Goal: Information Seeking & Learning: Learn about a topic

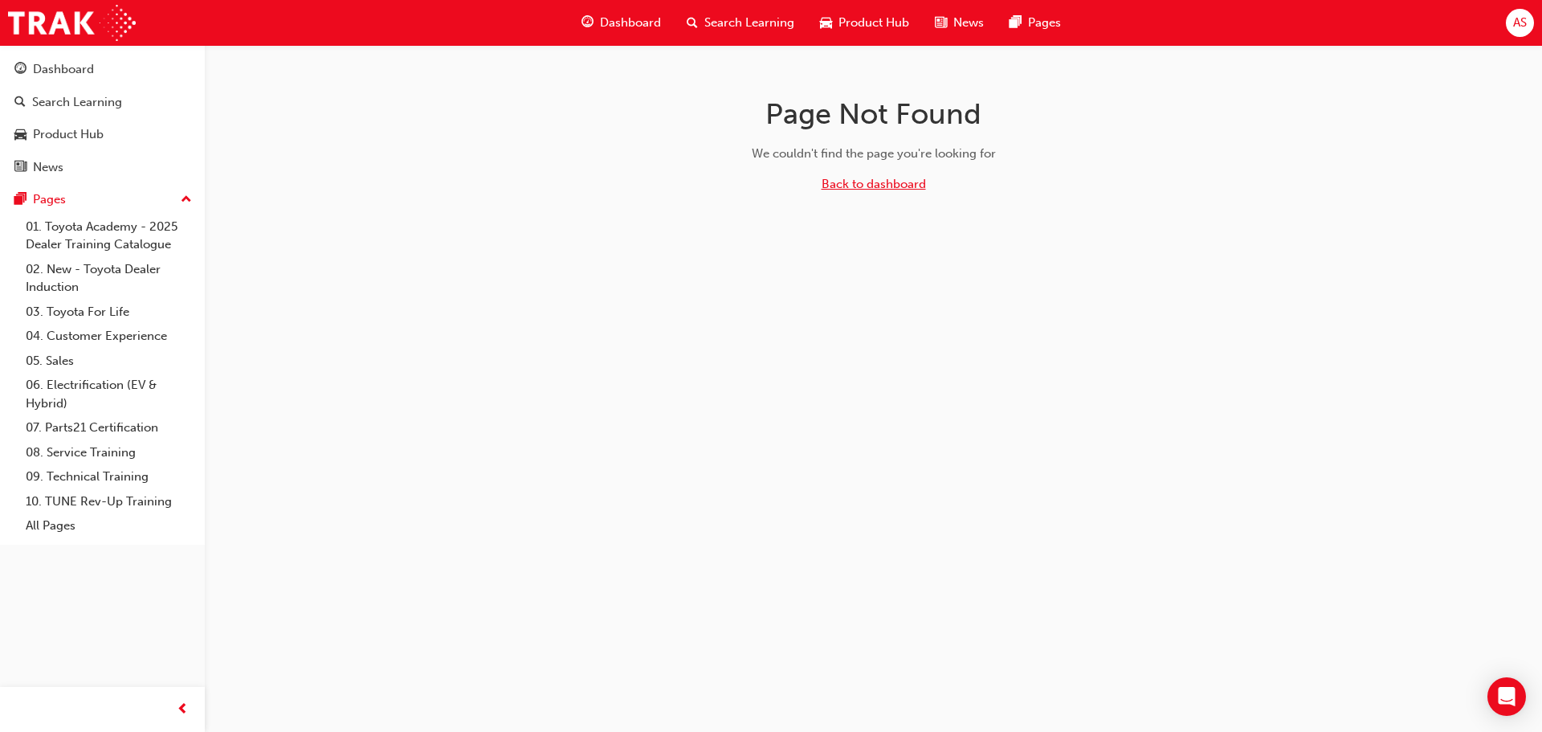
click at [863, 178] on link "Back to dashboard" at bounding box center [874, 184] width 104 height 14
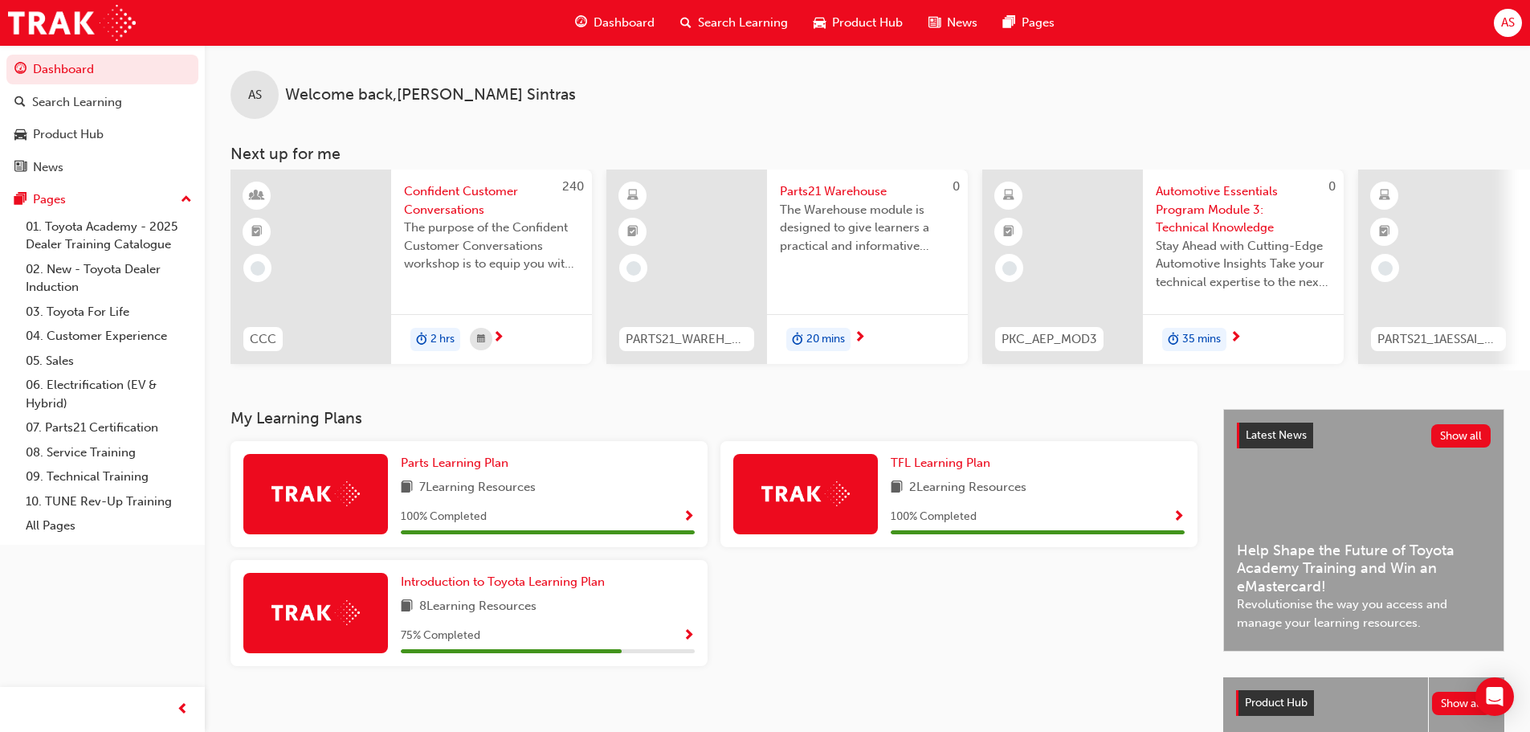
click at [858, 618] on div at bounding box center [959, 619] width 490 height 119
click at [687, 639] on span "Show Progress" at bounding box center [689, 636] width 12 height 14
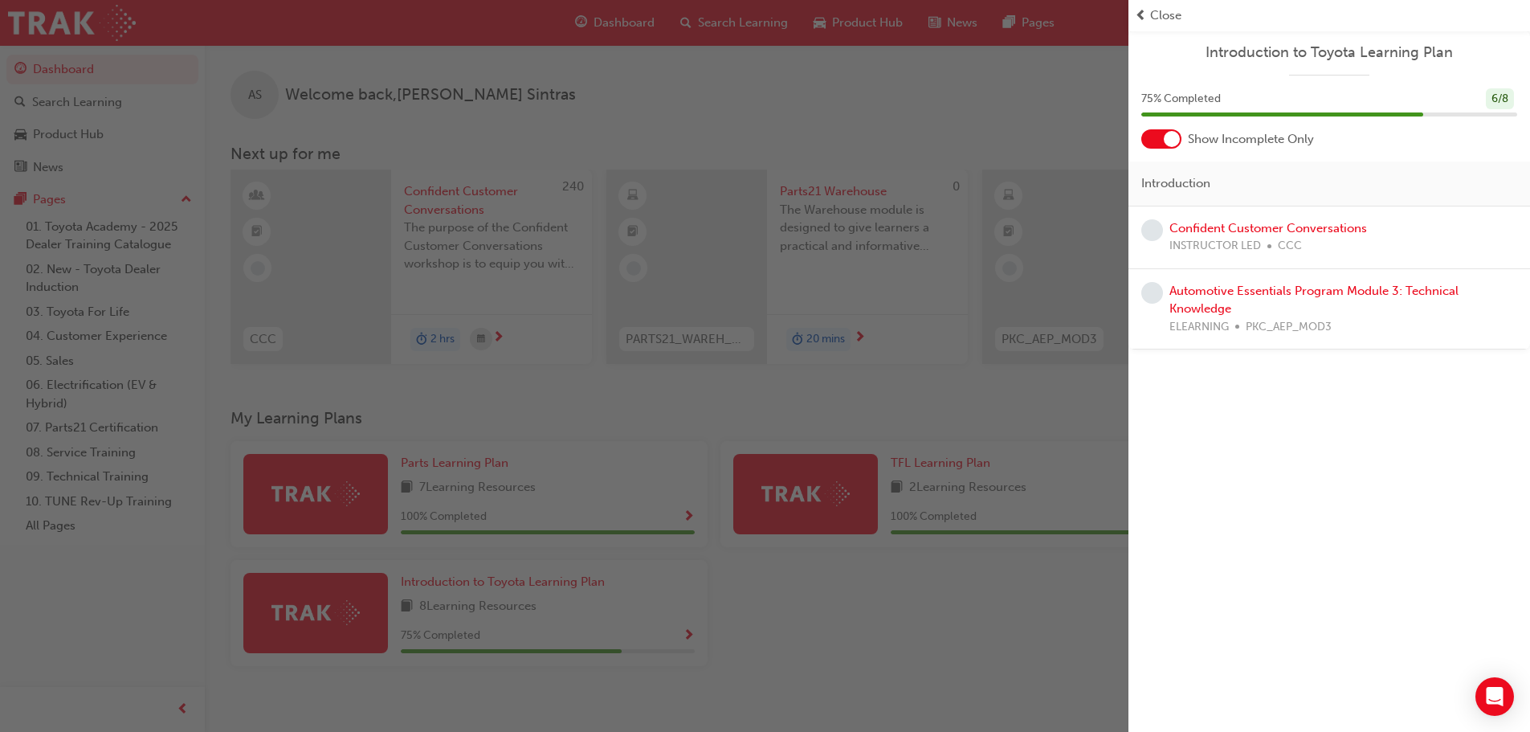
click at [1166, 22] on span "Close" at bounding box center [1165, 15] width 31 height 18
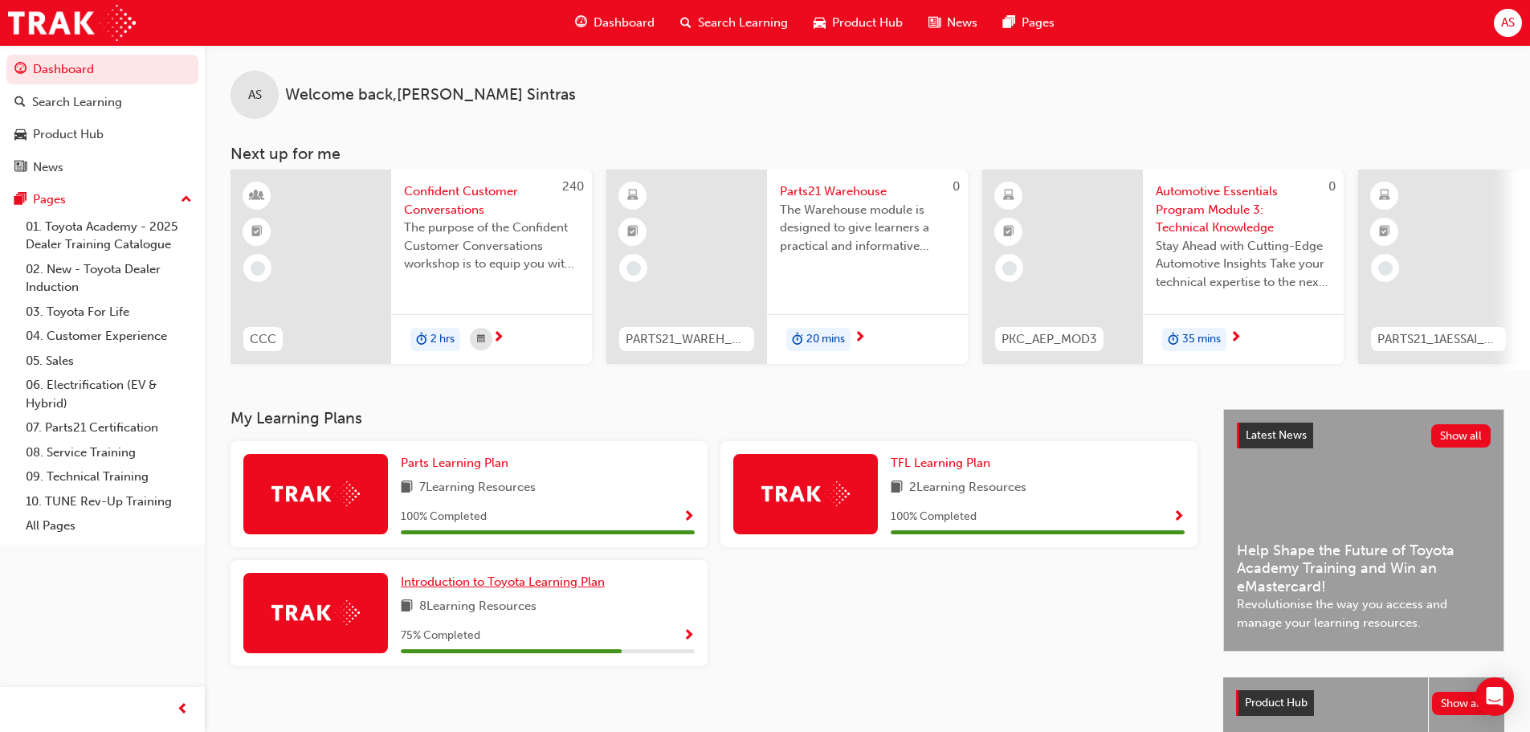
click at [428, 589] on span "Introduction to Toyota Learning Plan" at bounding box center [503, 581] width 204 height 14
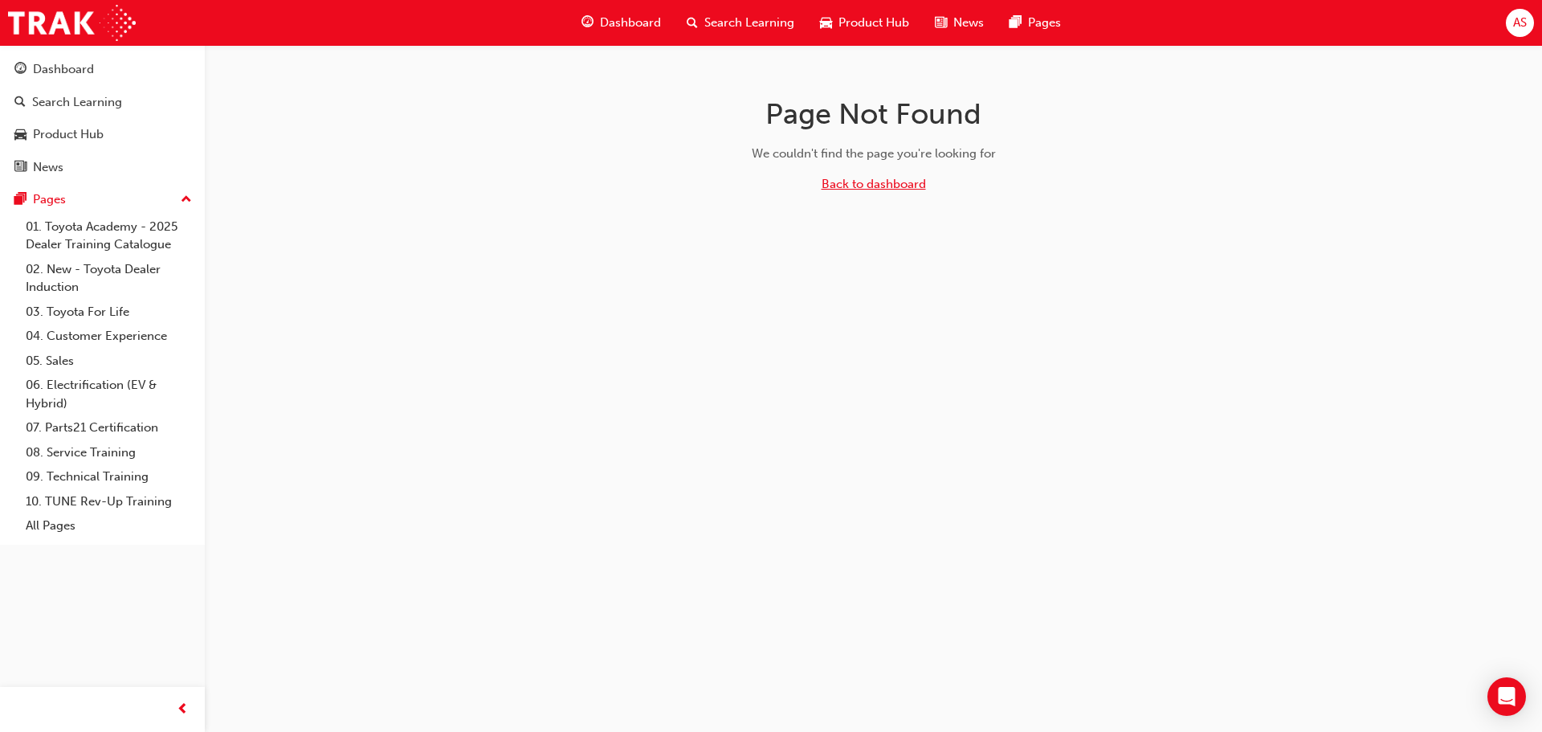
click at [871, 185] on link "Back to dashboard" at bounding box center [874, 184] width 104 height 14
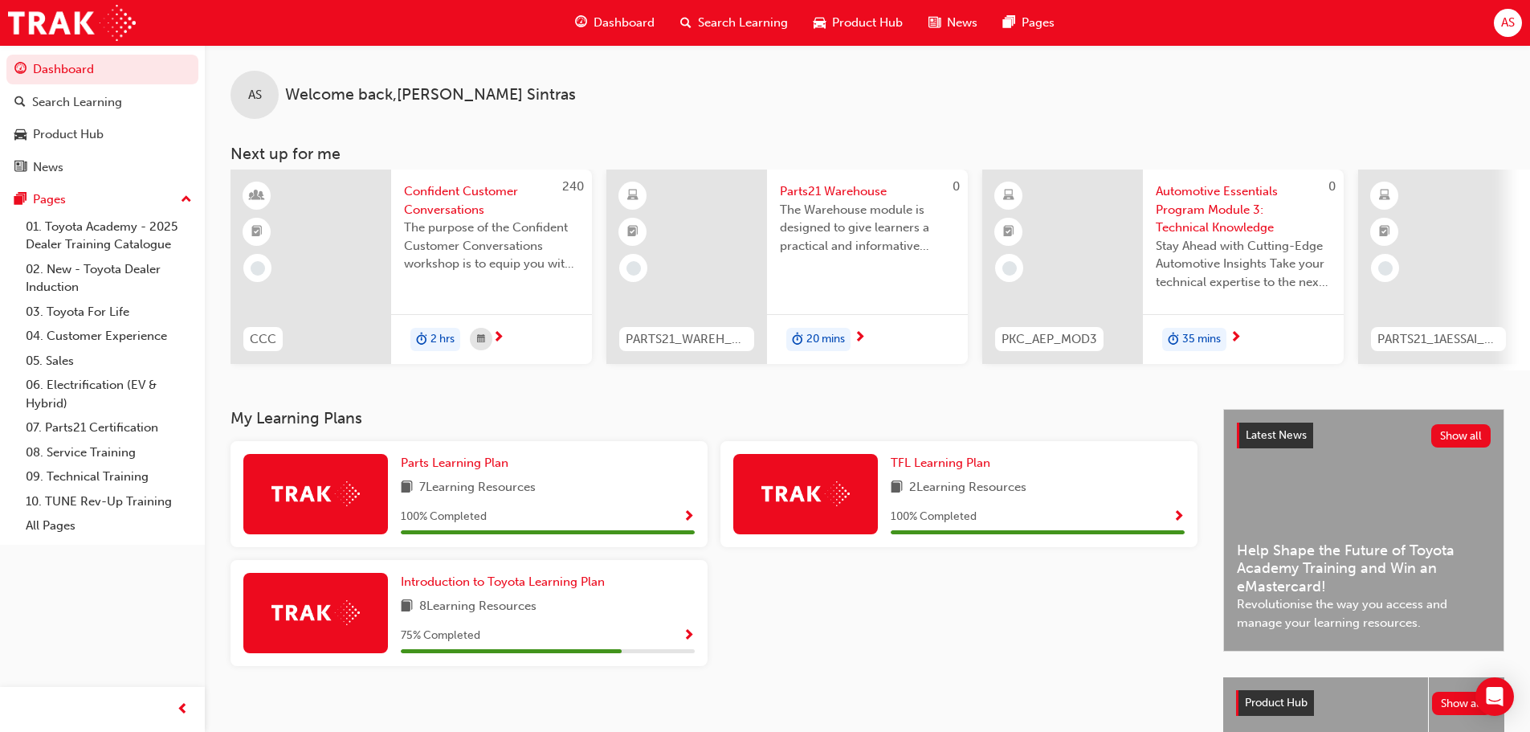
click at [769, 582] on div at bounding box center [959, 619] width 490 height 119
click at [581, 588] on span "Introduction to Toyota Learning Plan" at bounding box center [503, 581] width 204 height 14
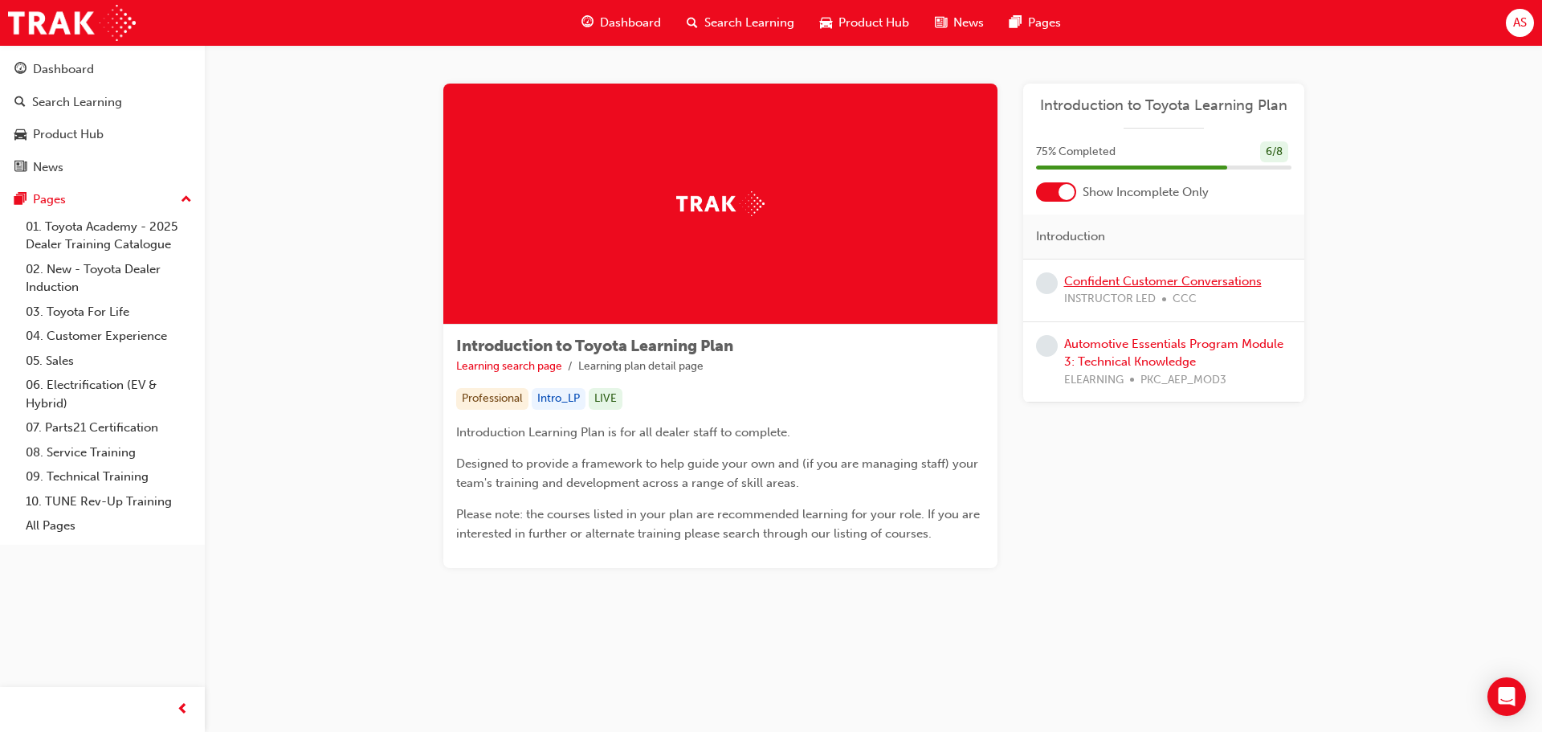
click at [1155, 287] on link "Confident Customer Conversations" at bounding box center [1163, 281] width 198 height 14
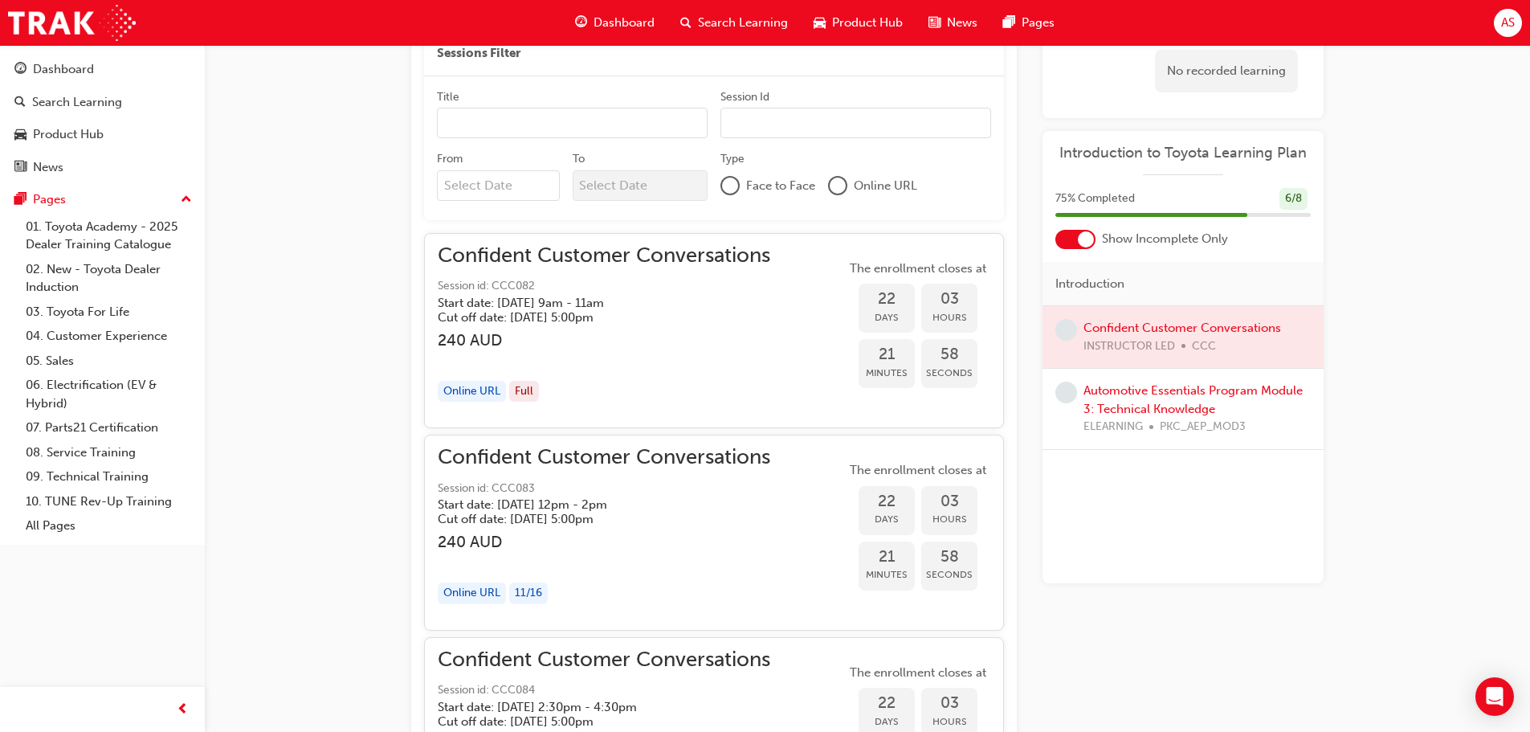
scroll to position [740, 0]
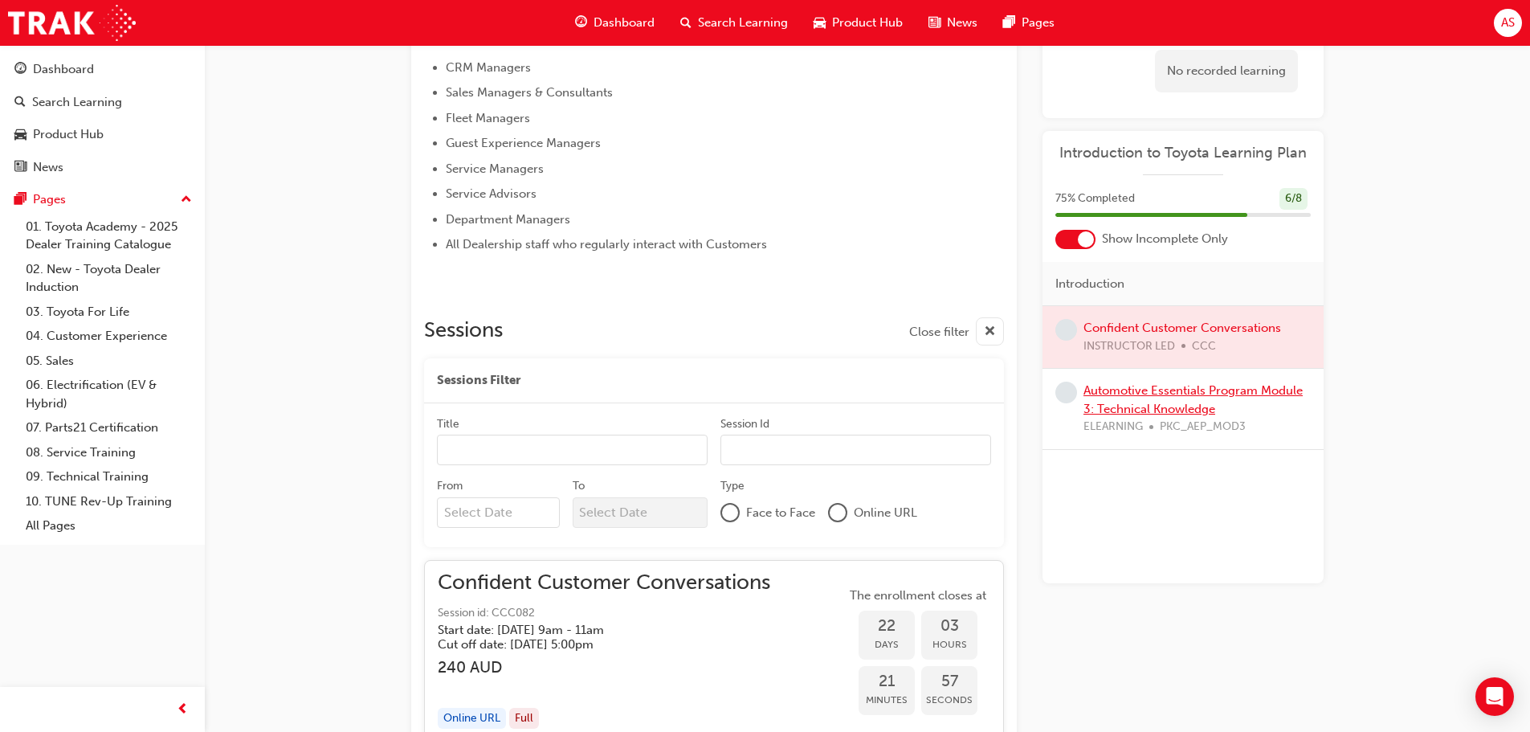
click at [1180, 391] on link "Automotive Essentials Program Module 3: Technical Knowledge" at bounding box center [1192, 399] width 219 height 33
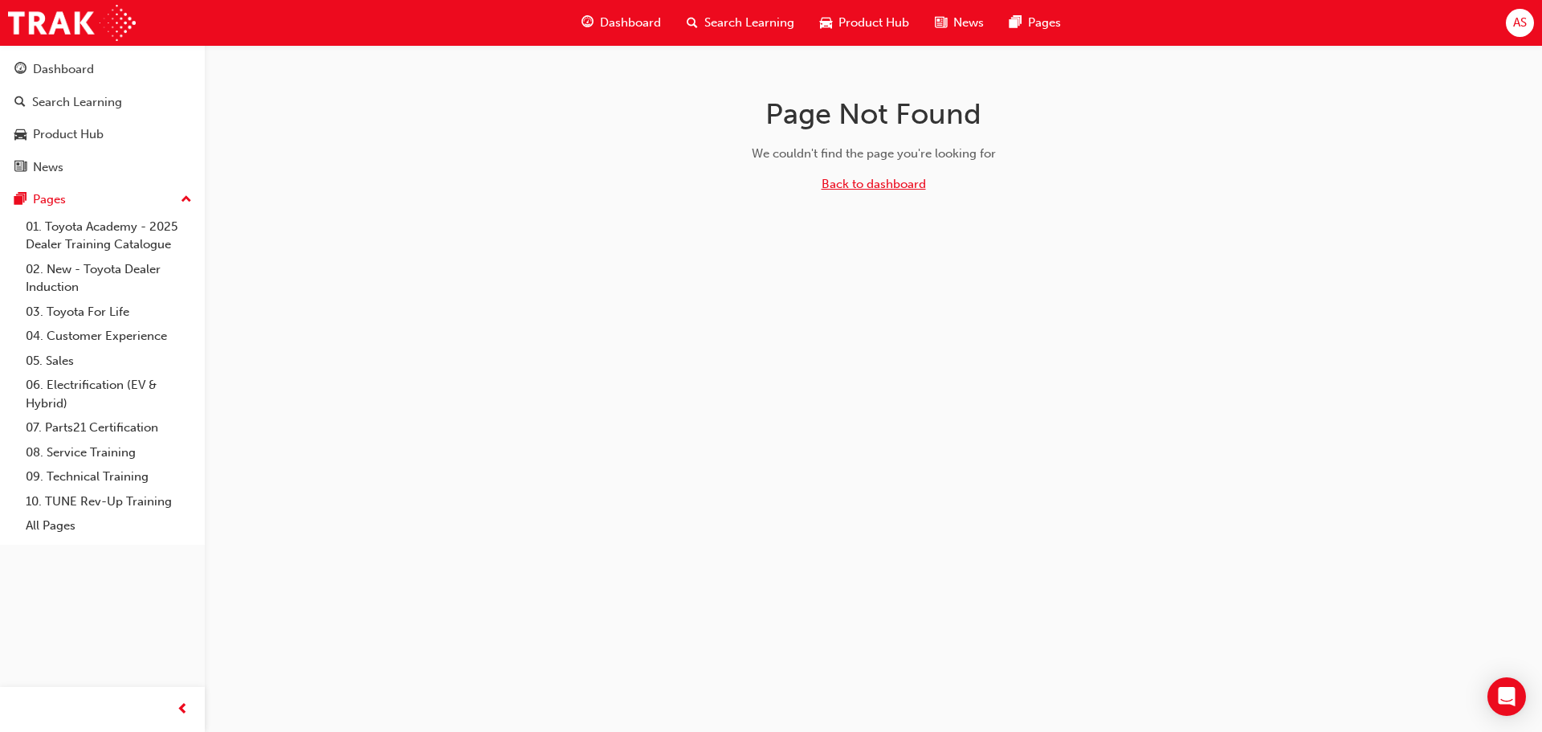
click at [829, 181] on link "Back to dashboard" at bounding box center [874, 184] width 104 height 14
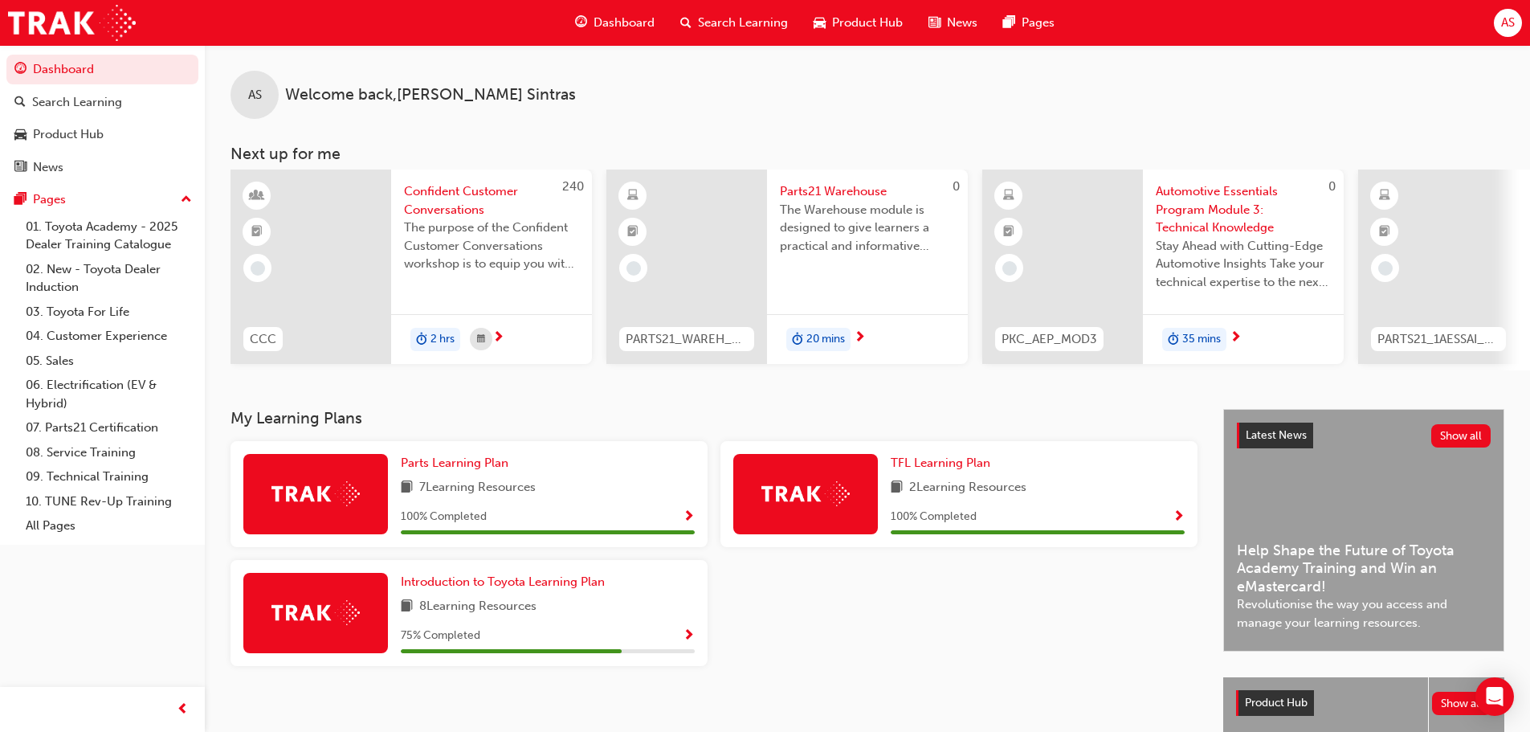
click at [835, 610] on div at bounding box center [959, 619] width 490 height 119
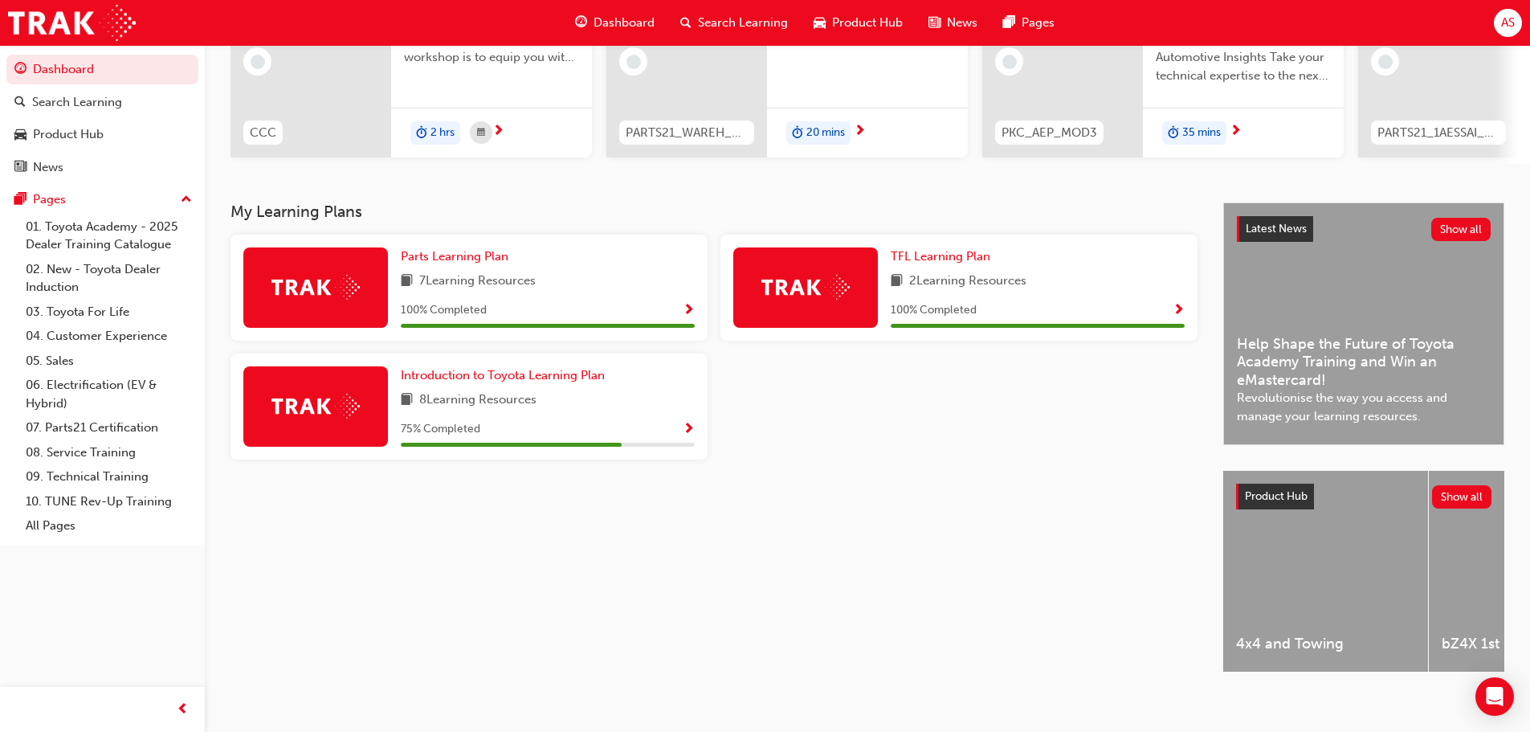
scroll to position [228, 0]
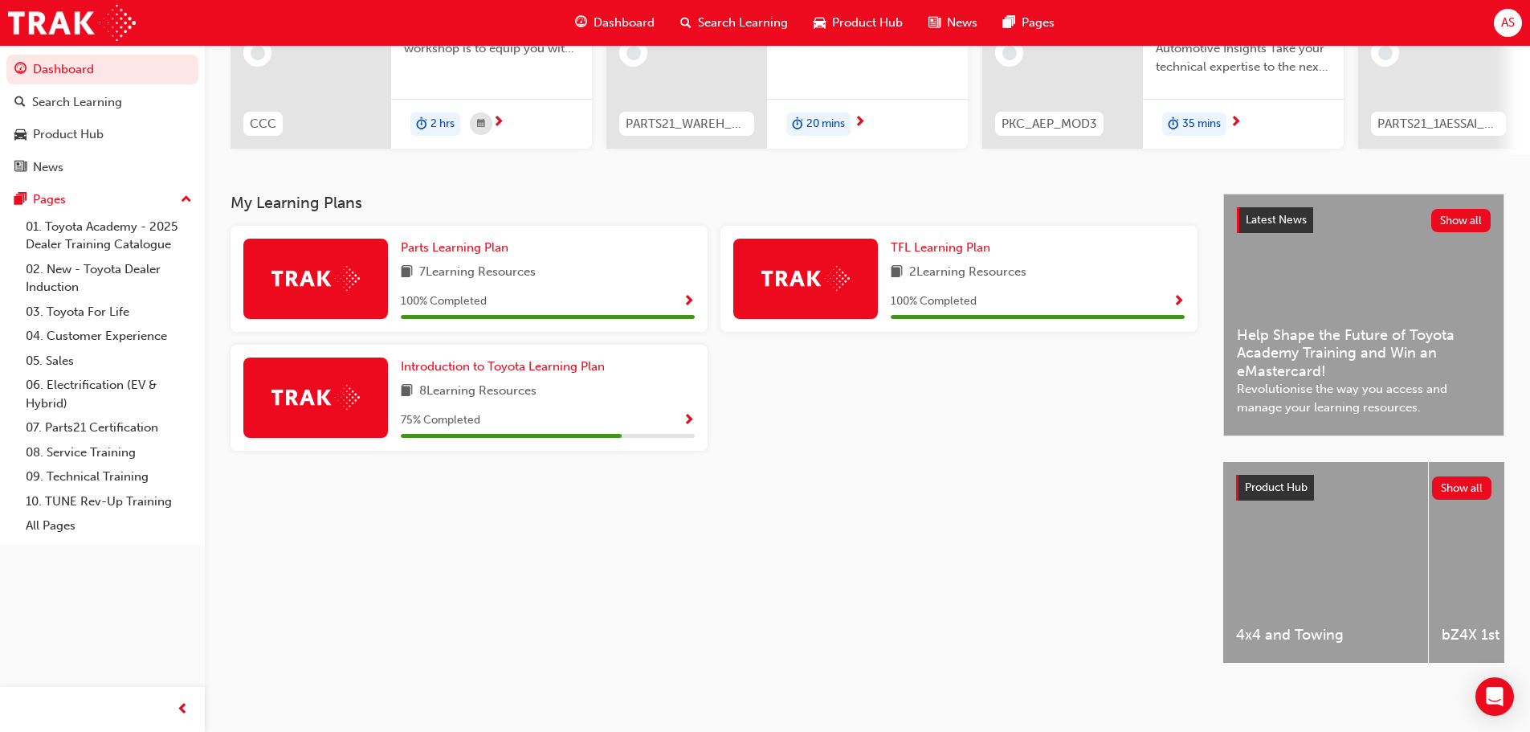
click at [690, 414] on span "Show Progress" at bounding box center [689, 421] width 12 height 14
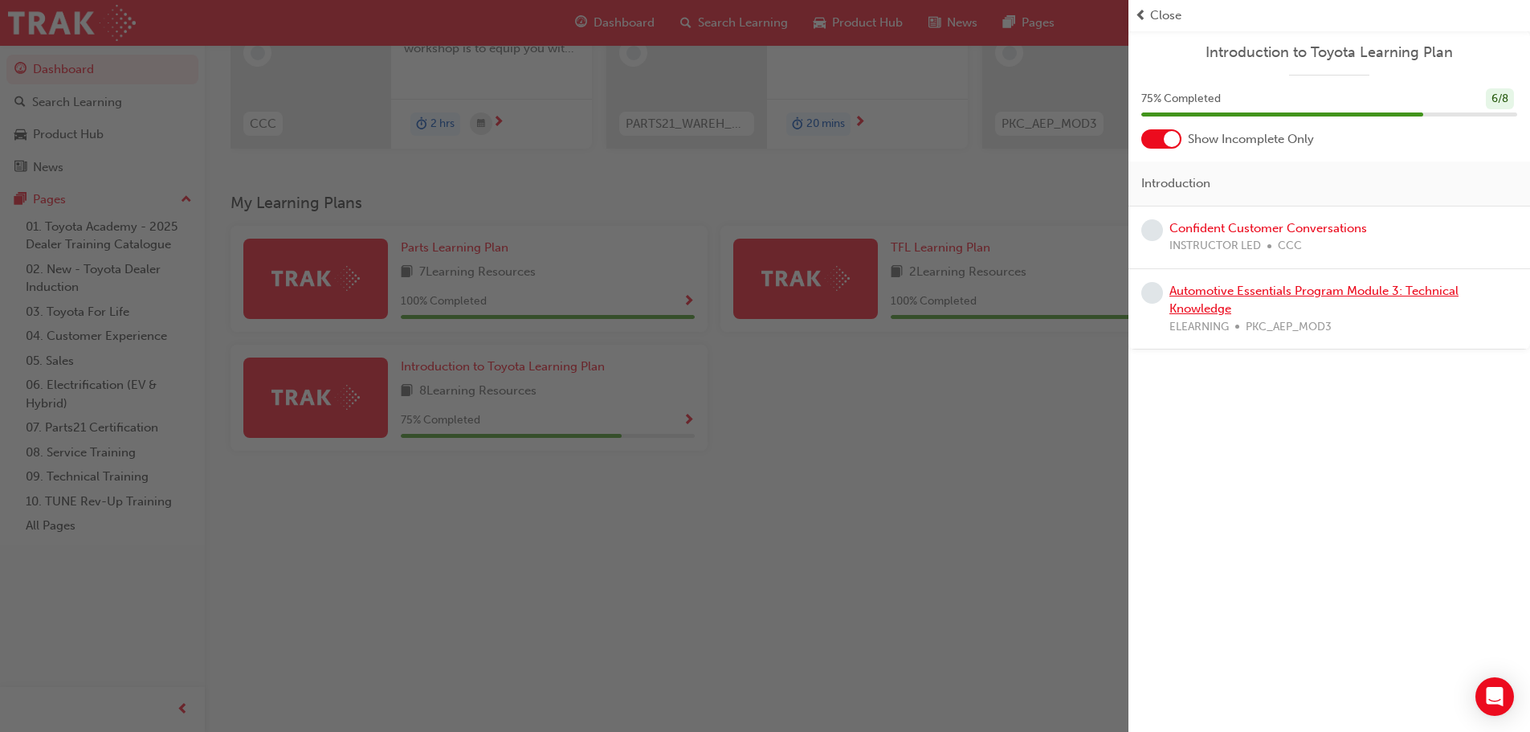
click at [1218, 295] on link "Automotive Essentials Program Module 3: Technical Knowledge" at bounding box center [1313, 300] width 289 height 33
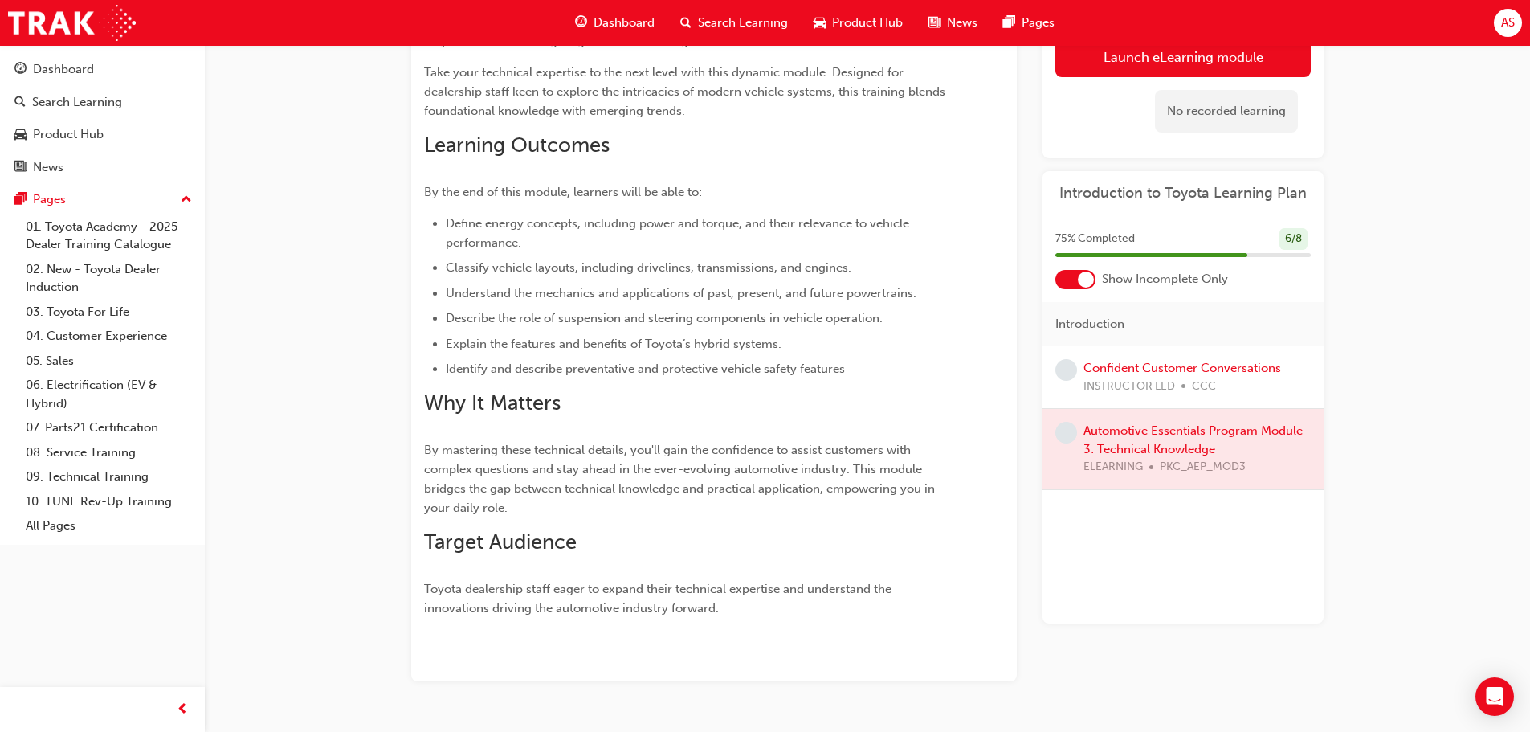
scroll to position [290, 0]
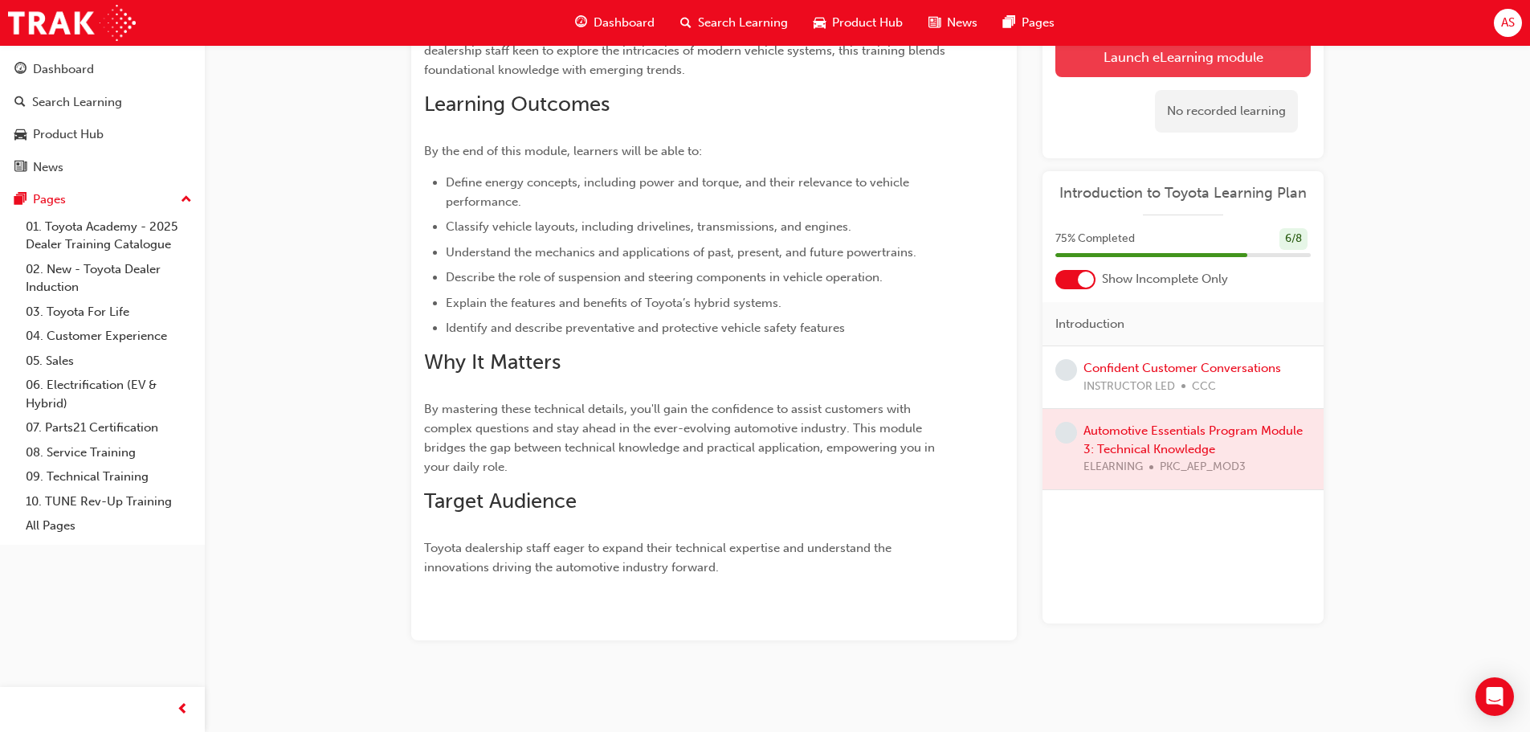
click at [1138, 63] on link "Launch eLearning module" at bounding box center [1182, 57] width 255 height 40
